Goal: Obtain resource: Download file/media

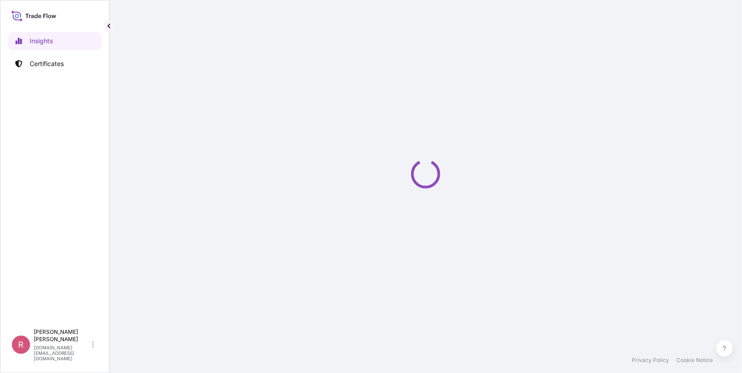
select select "2025"
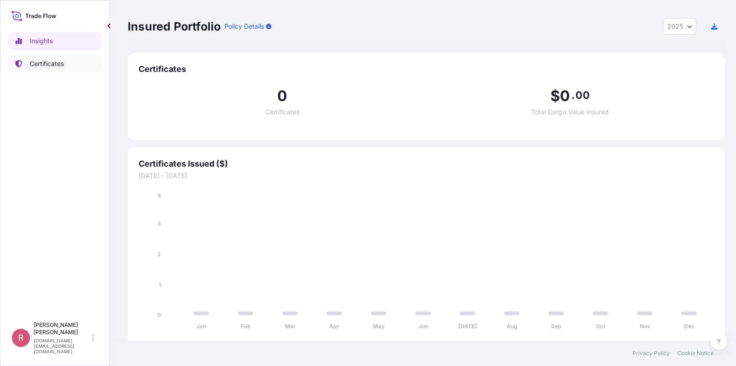
click at [48, 57] on link "Certificates" at bounding box center [55, 64] width 94 height 18
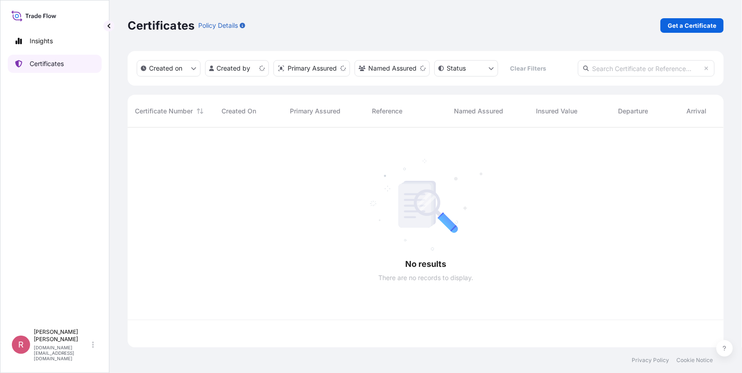
scroll to position [218, 590]
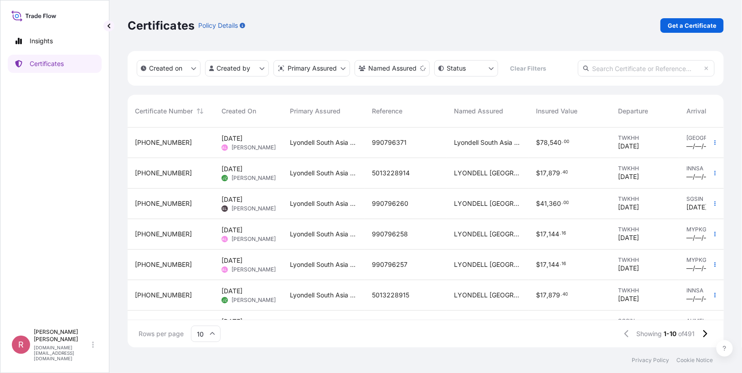
click at [645, 65] on input "text" at bounding box center [646, 68] width 137 height 16
paste input "5013254838"
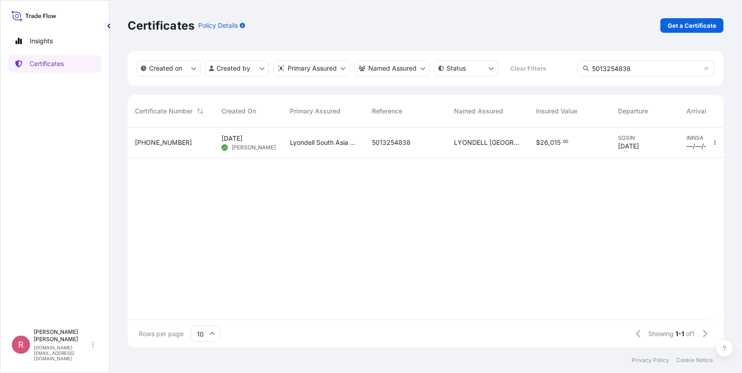
type input "5013254838"
click at [497, 143] on span "LYONDELL [GEOGRAPHIC_DATA] PTE. LTD." at bounding box center [487, 142] width 67 height 9
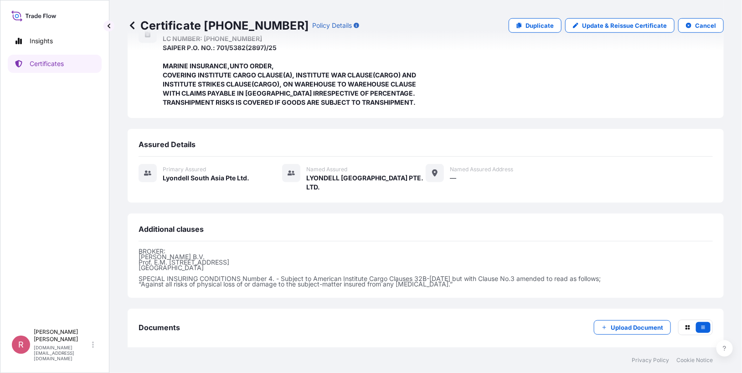
scroll to position [263, 0]
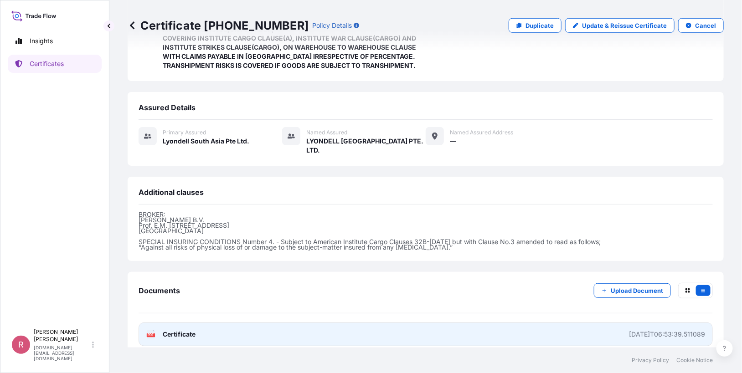
click at [176, 330] on span "Certificate" at bounding box center [179, 334] width 33 height 9
